Goal: Find specific page/section: Find specific page/section

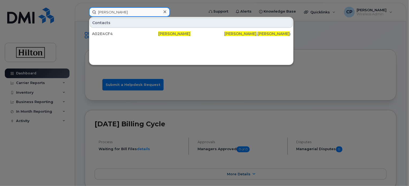
drag, startPoint x: 135, startPoint y: 14, endPoint x: 75, endPoint y: 5, distance: 60.5
click at [85, 7] on div "Amanda Nichols Contacts A02E4CF4 Amanda Nichols amanda . nichols @hilton.com" at bounding box center [145, 12] width 120 height 10
paste input "[PERSON_NAME]"
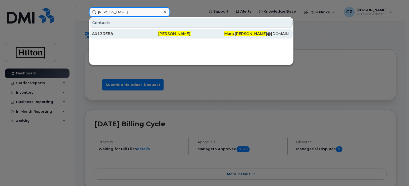
type input "[PERSON_NAME]"
click at [111, 33] on div "A0133EB8" at bounding box center [125, 33] width 66 height 5
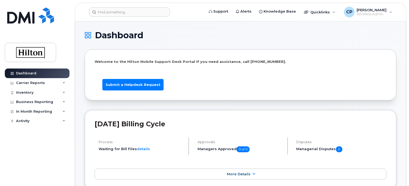
click at [354, 84] on li "Submit a Helpdesk Request" at bounding box center [240, 82] width 289 height 16
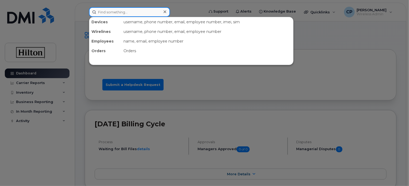
click at [129, 13] on input at bounding box center [129, 12] width 81 height 10
paste input "[PERSON_NAME]"
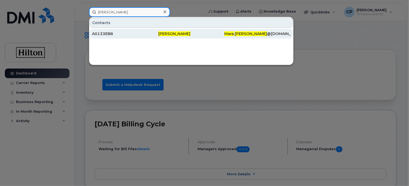
type input "[PERSON_NAME]"
click at [123, 34] on div "A0133EB8" at bounding box center [125, 33] width 66 height 5
